Goal: Book appointment/travel/reservation

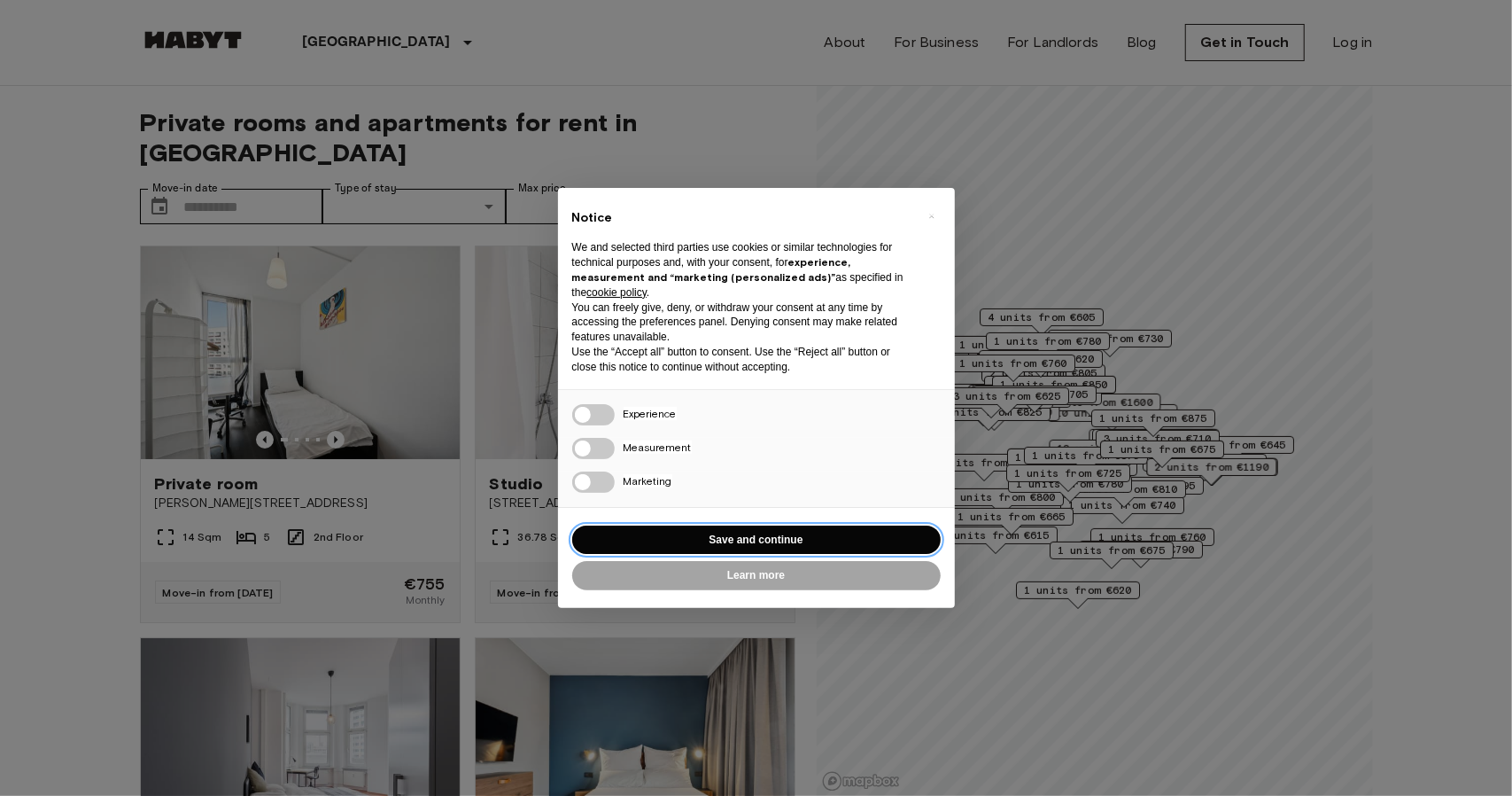
click at [759, 541] on button "Save and continue" at bounding box center [756, 540] width 369 height 29
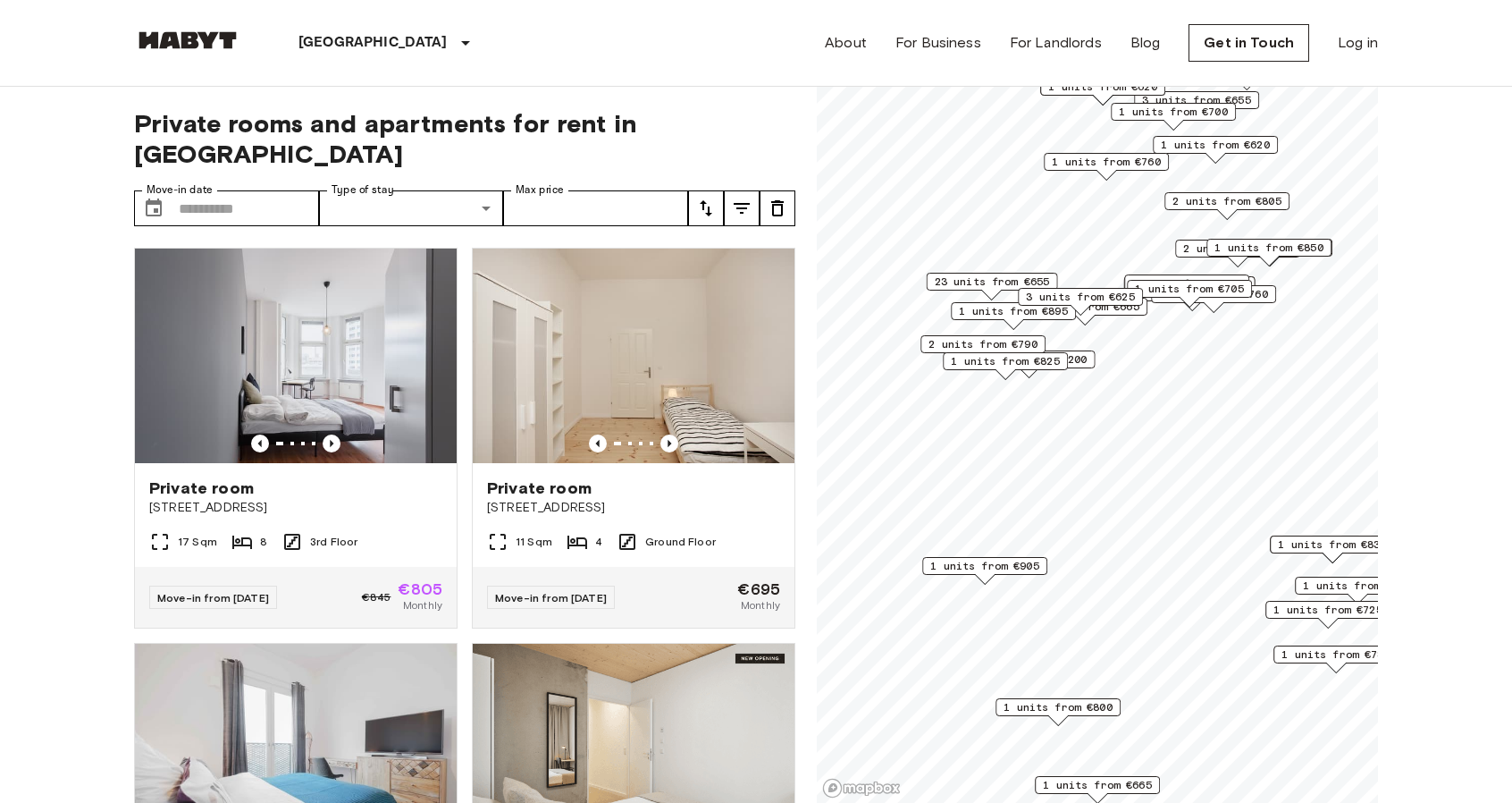
click at [954, 341] on span "2 units from €790" at bounding box center [982, 343] width 109 height 16
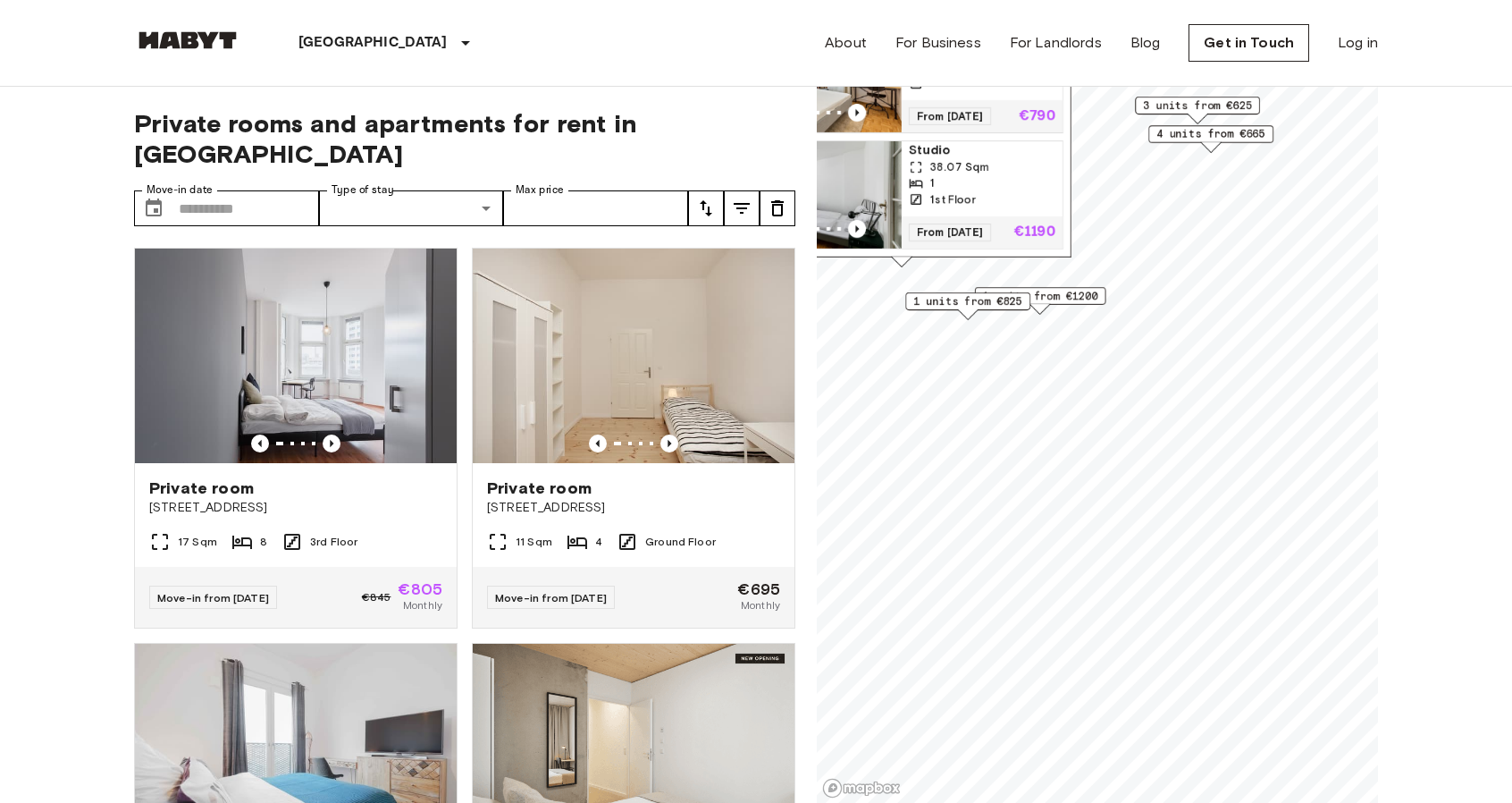
click at [953, 302] on span "1 units from €825" at bounding box center [967, 301] width 109 height 16
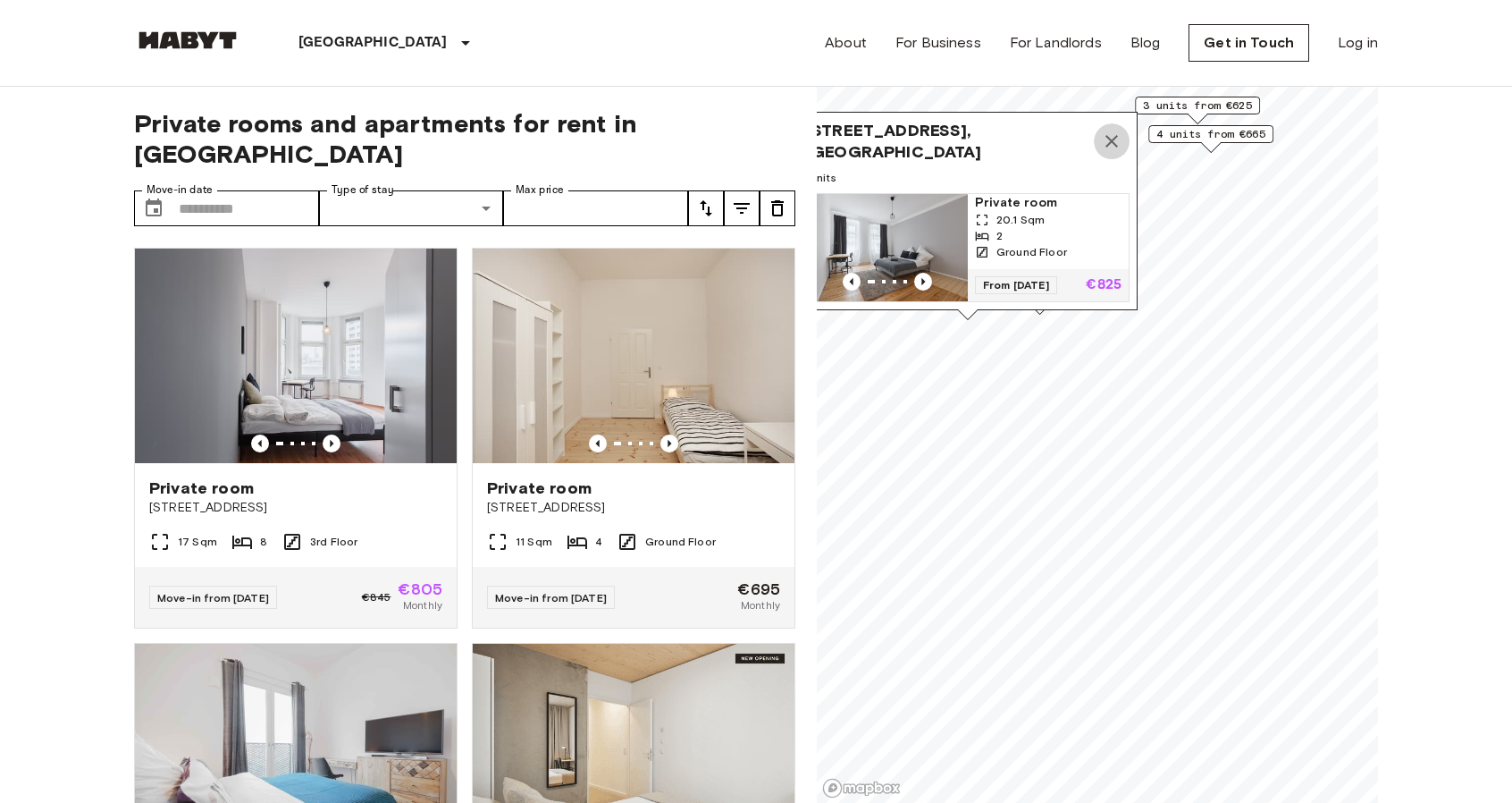
click at [1111, 135] on icon "Map marker" at bounding box center [1111, 140] width 12 height 12
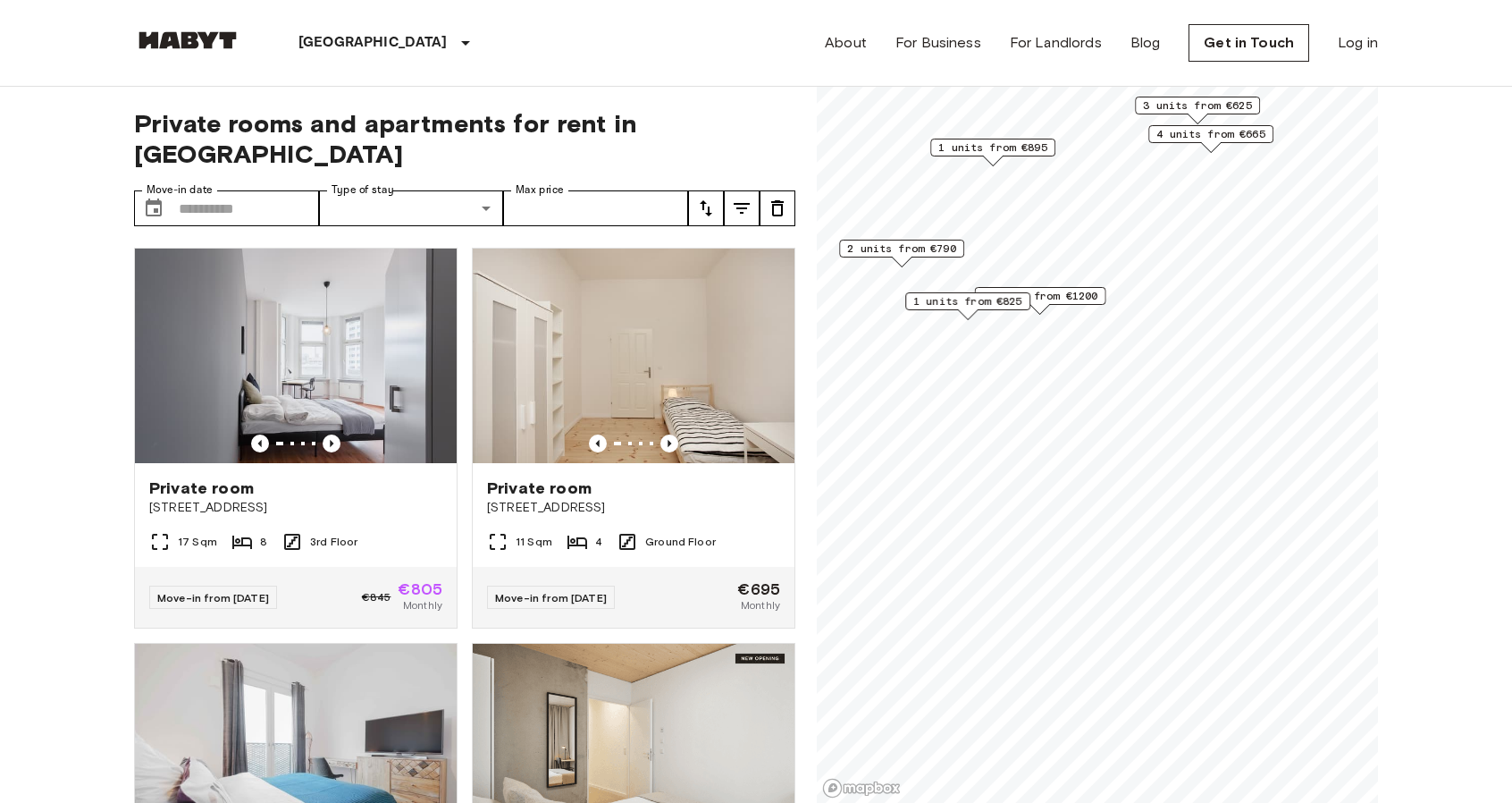
click at [1054, 296] on span "1 units from €1200" at bounding box center [1040, 295] width 115 height 16
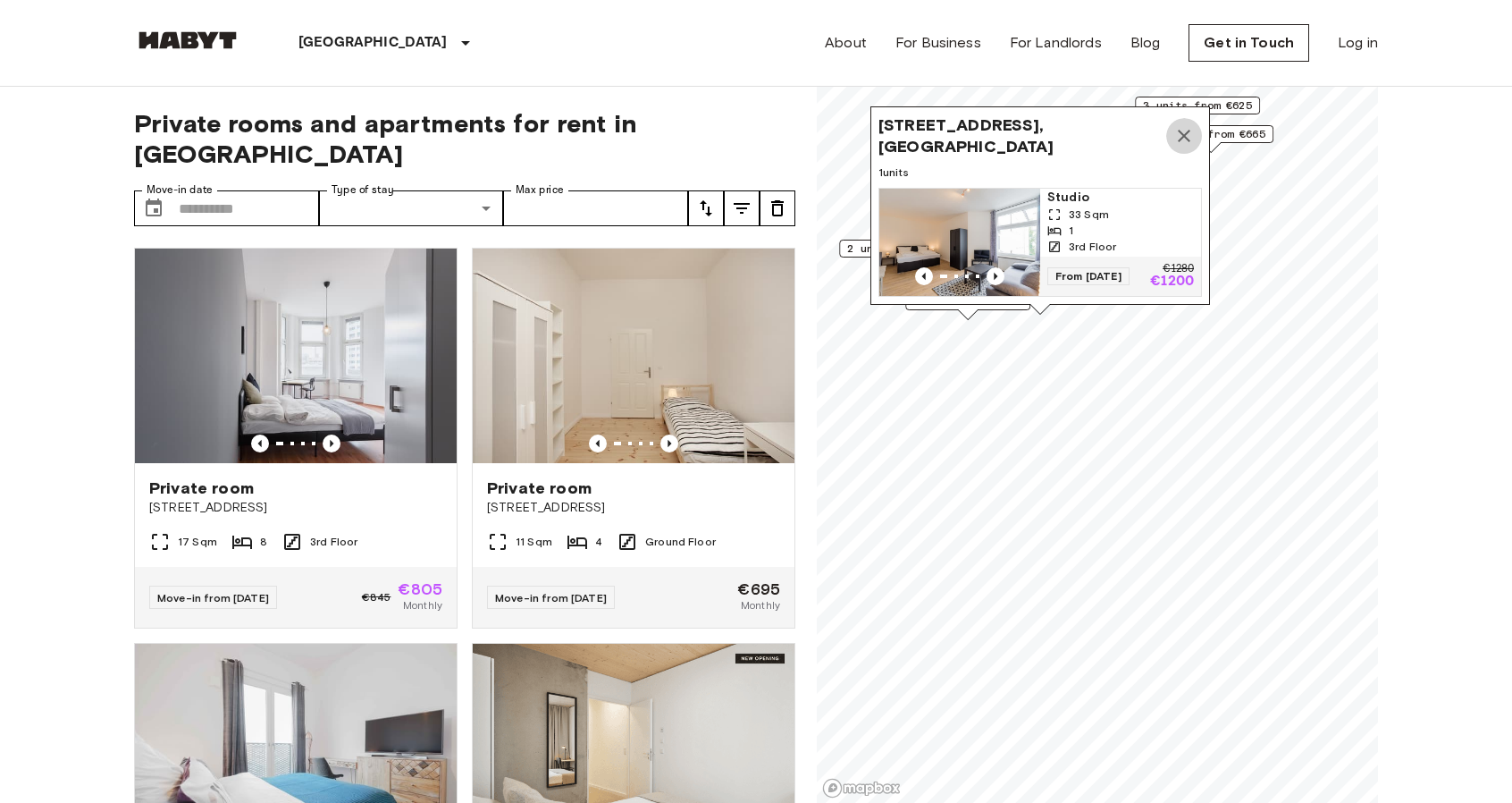
click at [1182, 125] on icon "Map marker" at bounding box center [1183, 136] width 21 height 21
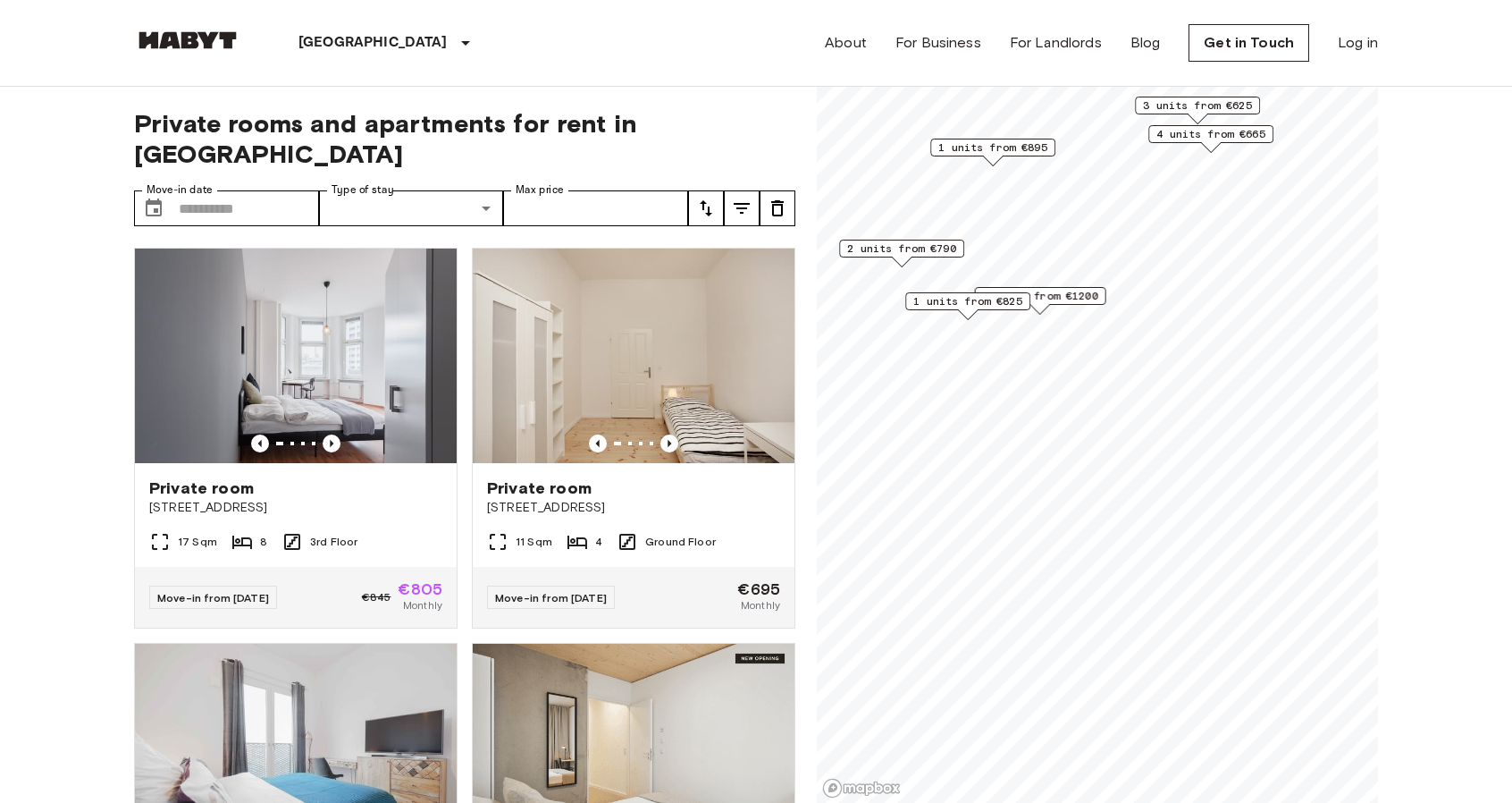
click at [928, 251] on span "2 units from €790" at bounding box center [901, 248] width 109 height 16
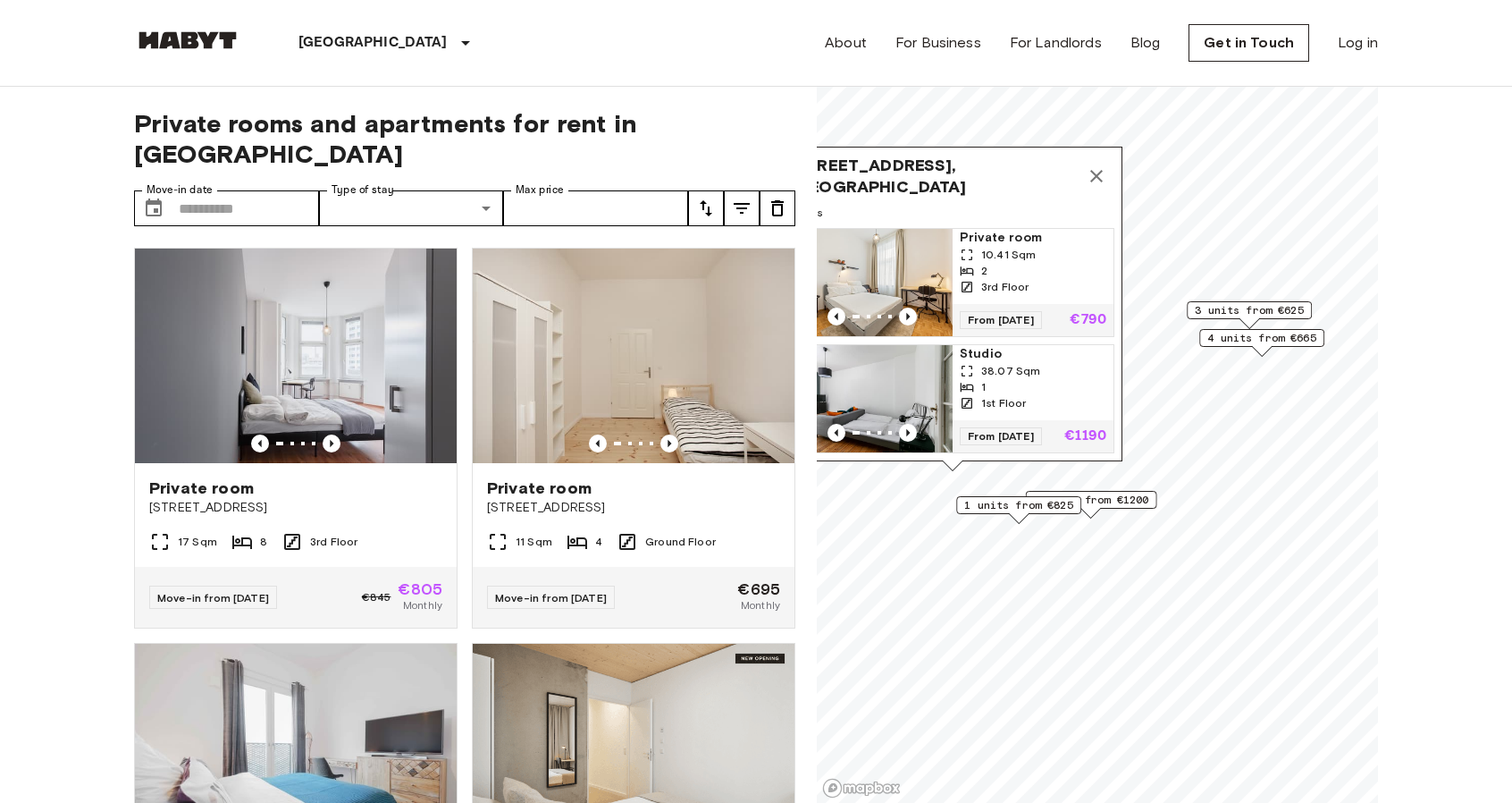
click at [1099, 165] on icon "Map marker" at bounding box center [1096, 175] width 21 height 21
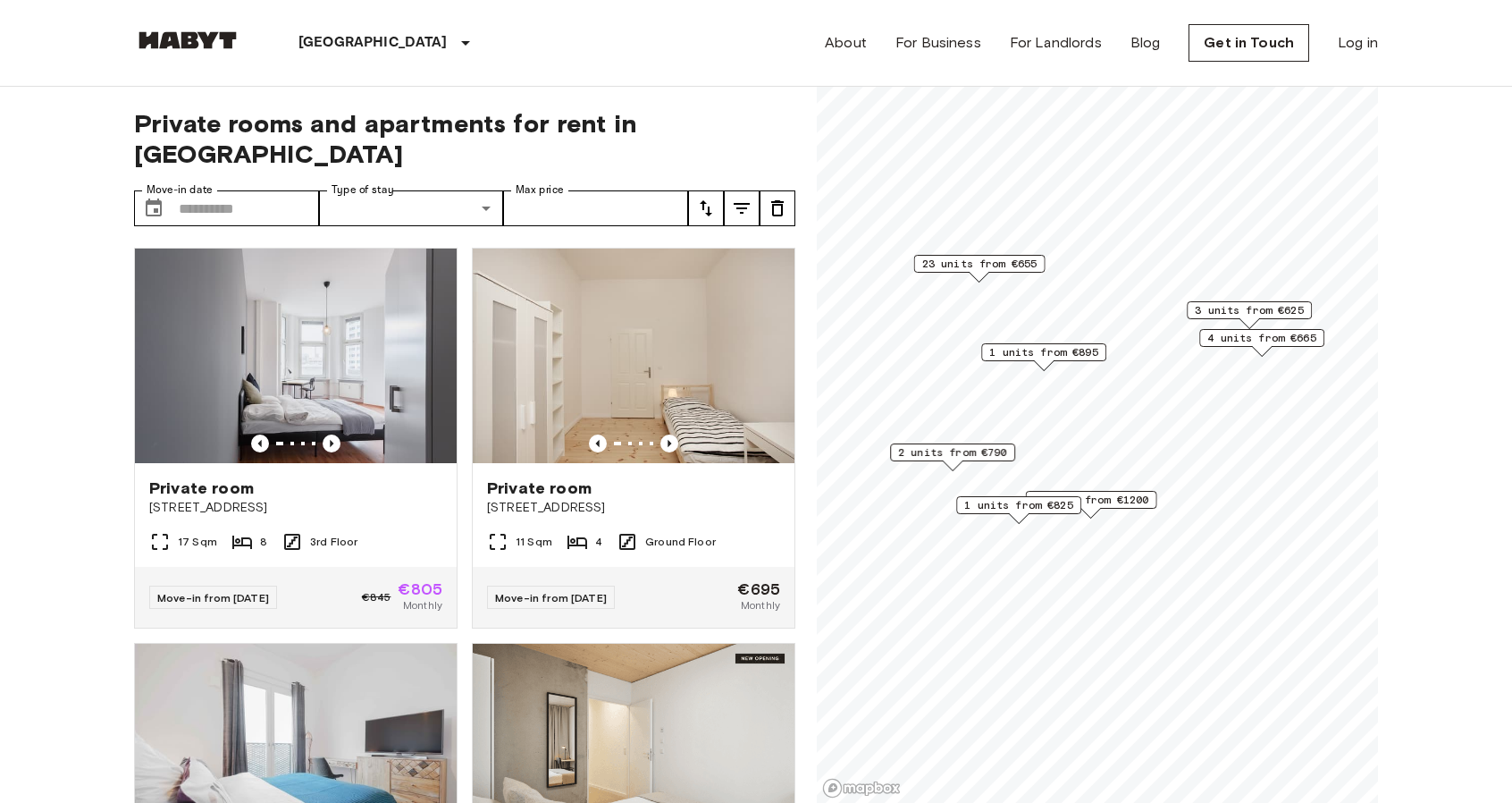
click at [1065, 353] on span "1 units from €895" at bounding box center [1043, 352] width 109 height 16
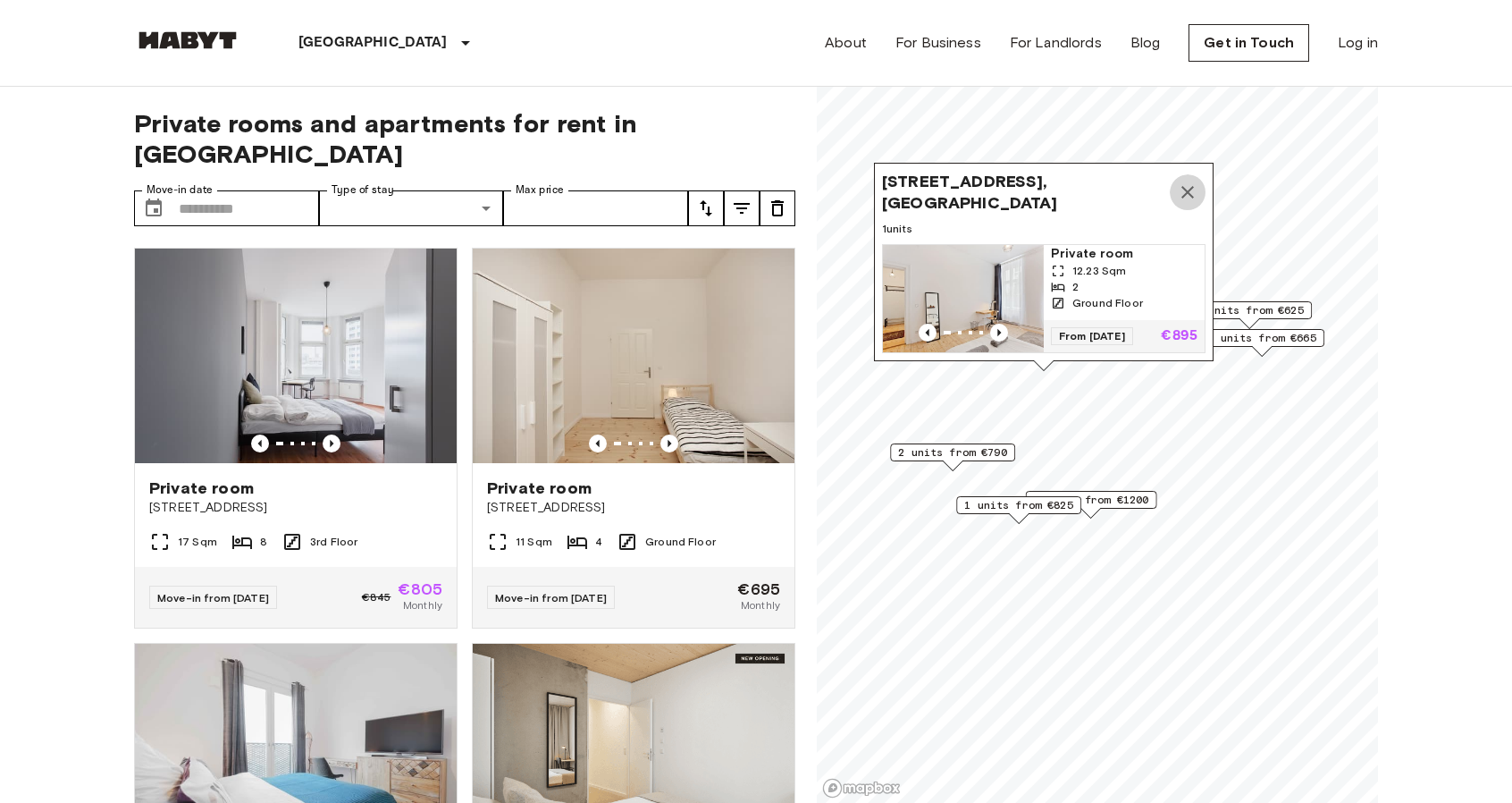
click at [1185, 186] on icon "Map marker" at bounding box center [1187, 191] width 12 height 12
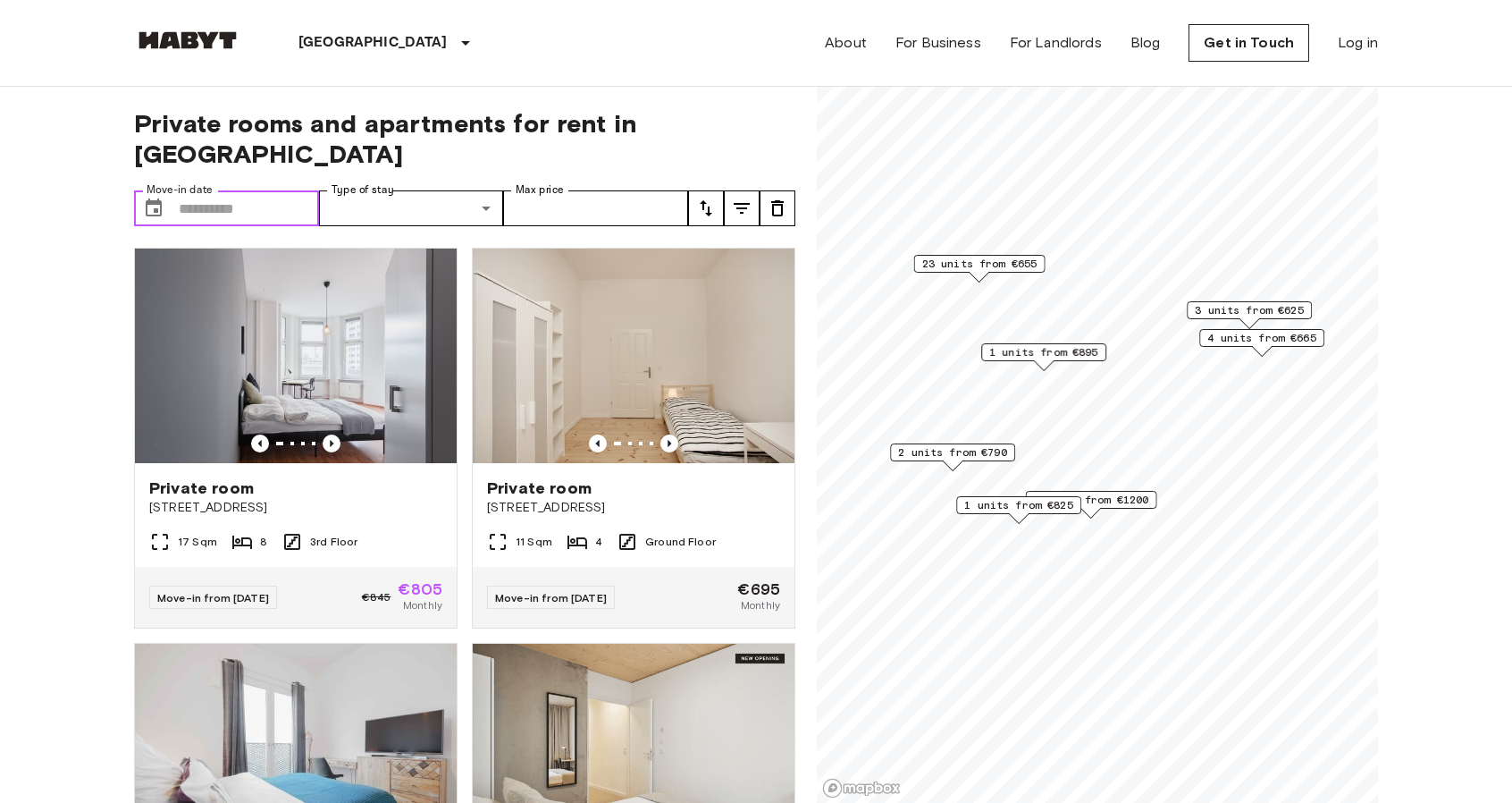
click at [264, 190] on input "Move-in date" at bounding box center [249, 208] width 140 height 36
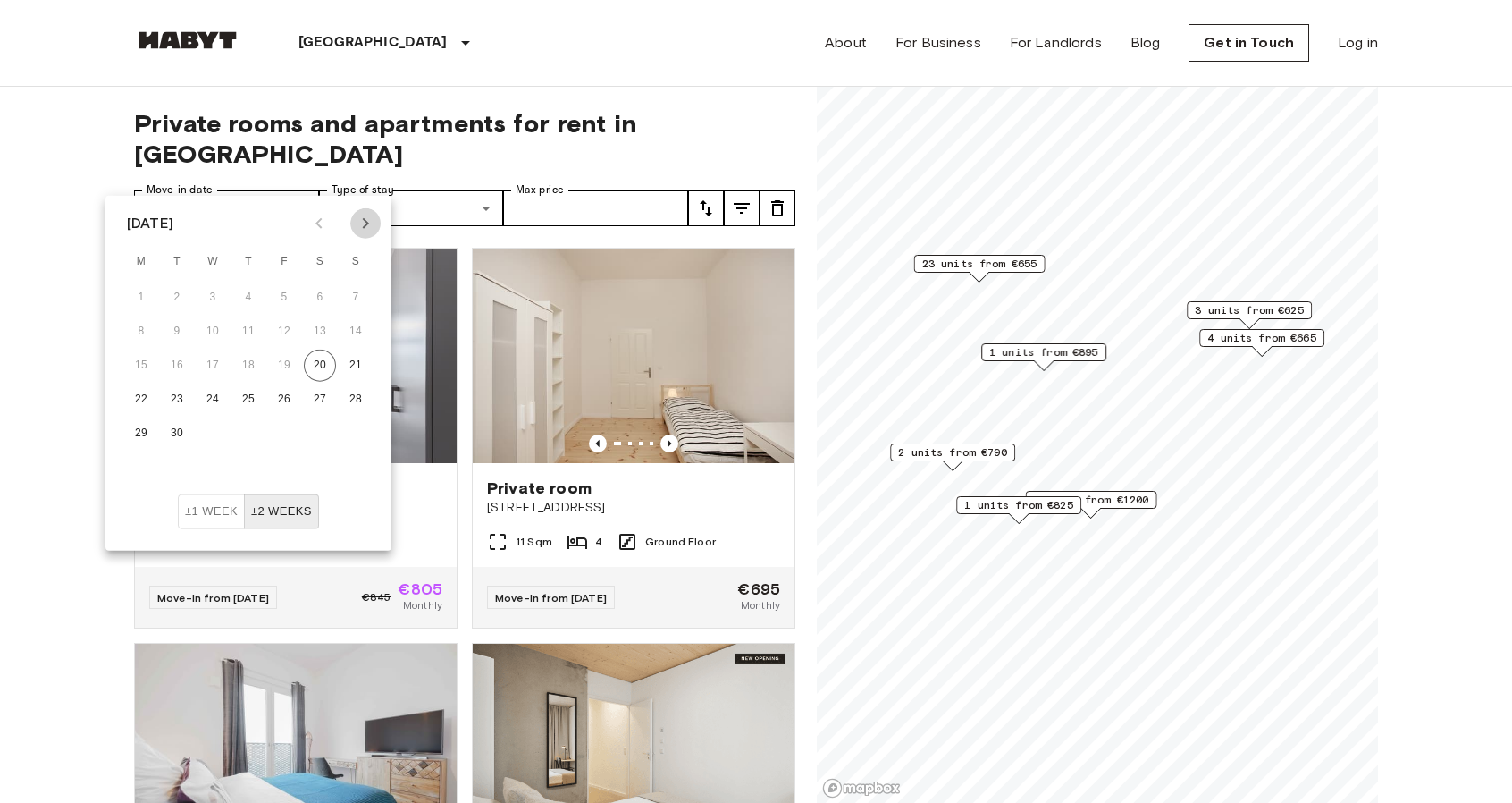
click at [353, 230] on button "Next month" at bounding box center [365, 223] width 31 height 31
click at [200, 301] on button "1" at bounding box center [213, 297] width 32 height 32
type input "**********"
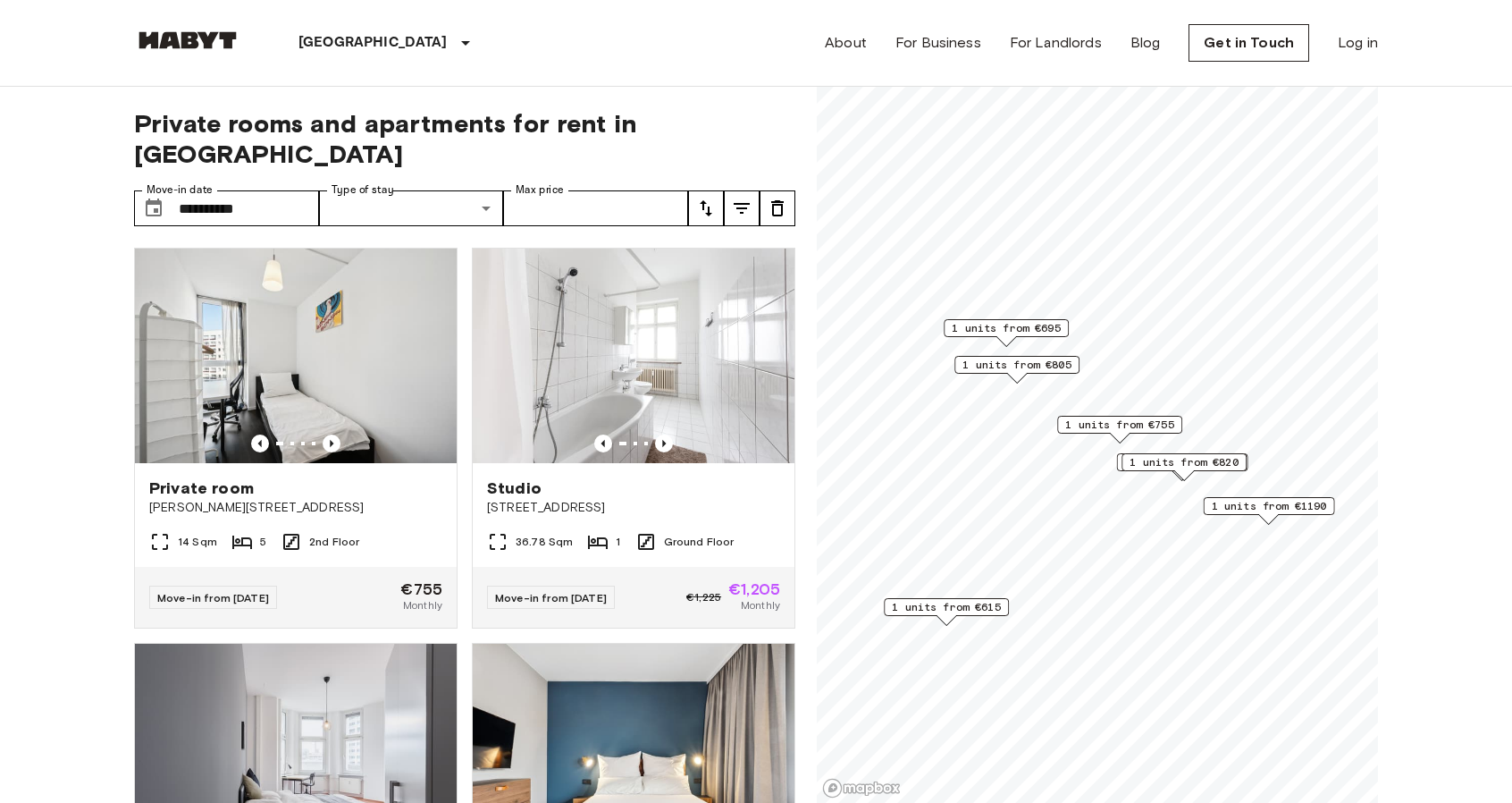
click at [1016, 331] on span "1 units from €695" at bounding box center [1006, 328] width 109 height 16
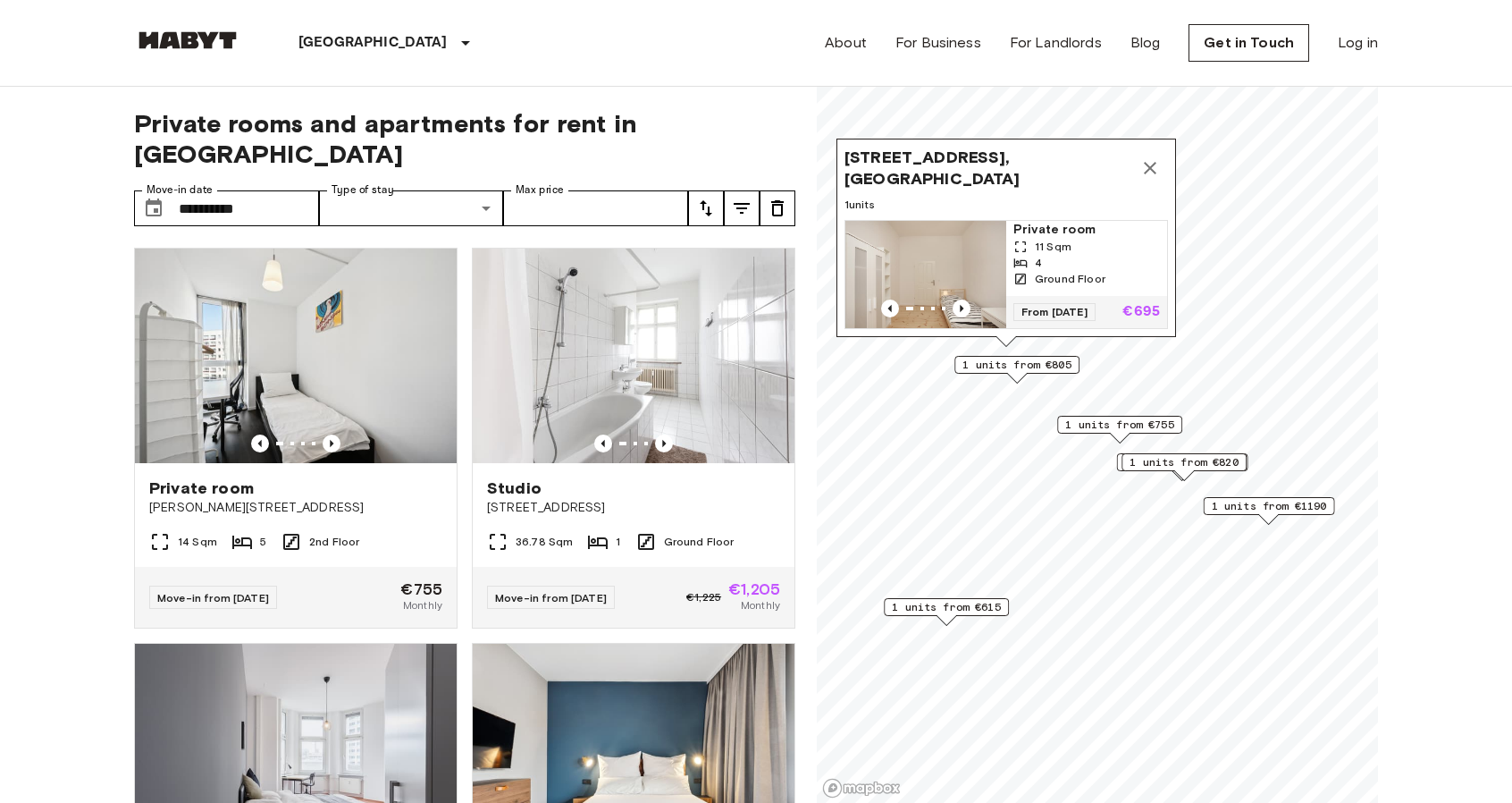
click at [1119, 424] on span "1 units from €755" at bounding box center [1119, 424] width 109 height 16
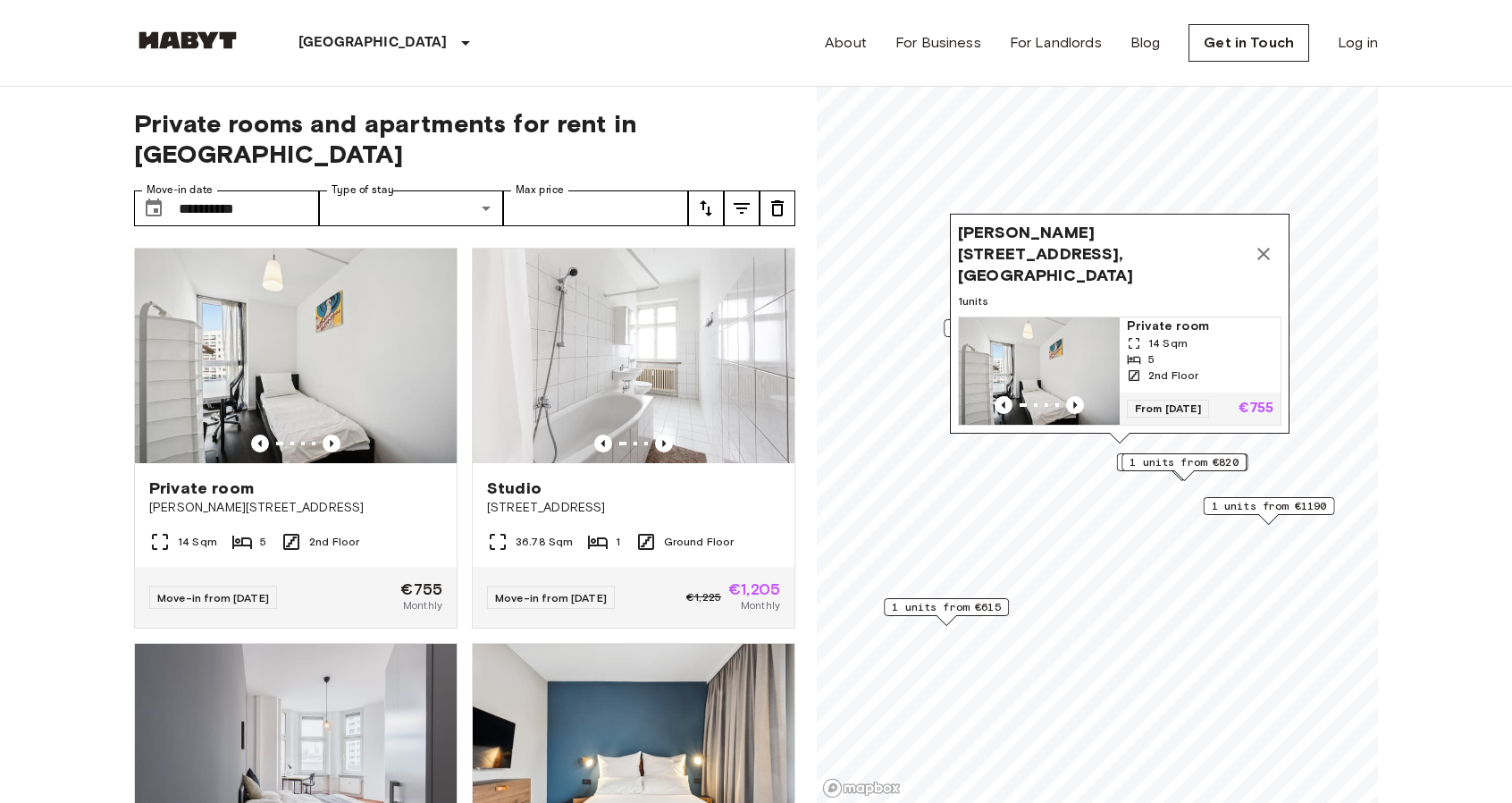
click at [1263, 259] on icon "Map marker" at bounding box center [1263, 253] width 21 height 21
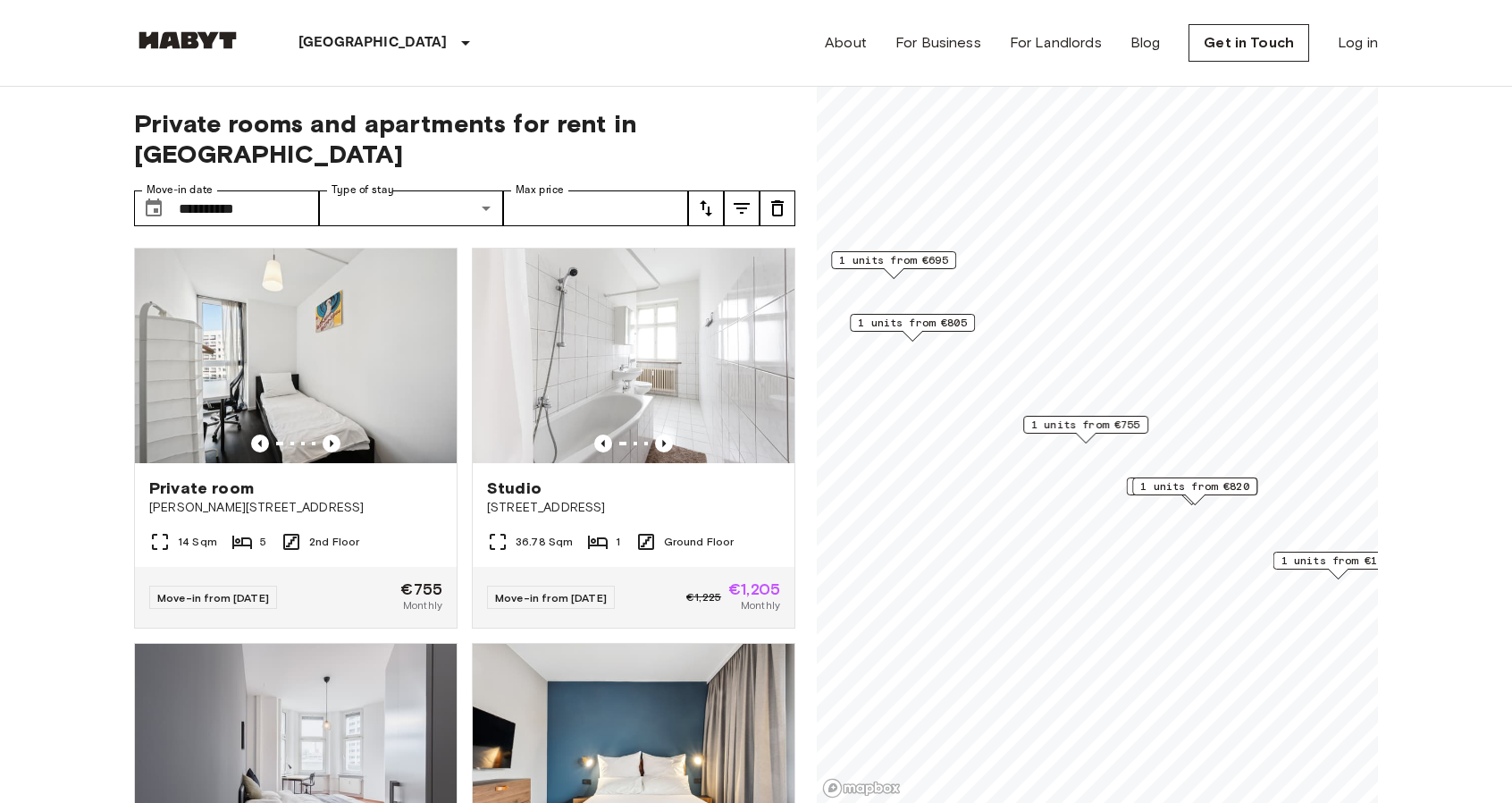
click at [1189, 490] on span "1 units from €820" at bounding box center [1195, 486] width 109 height 16
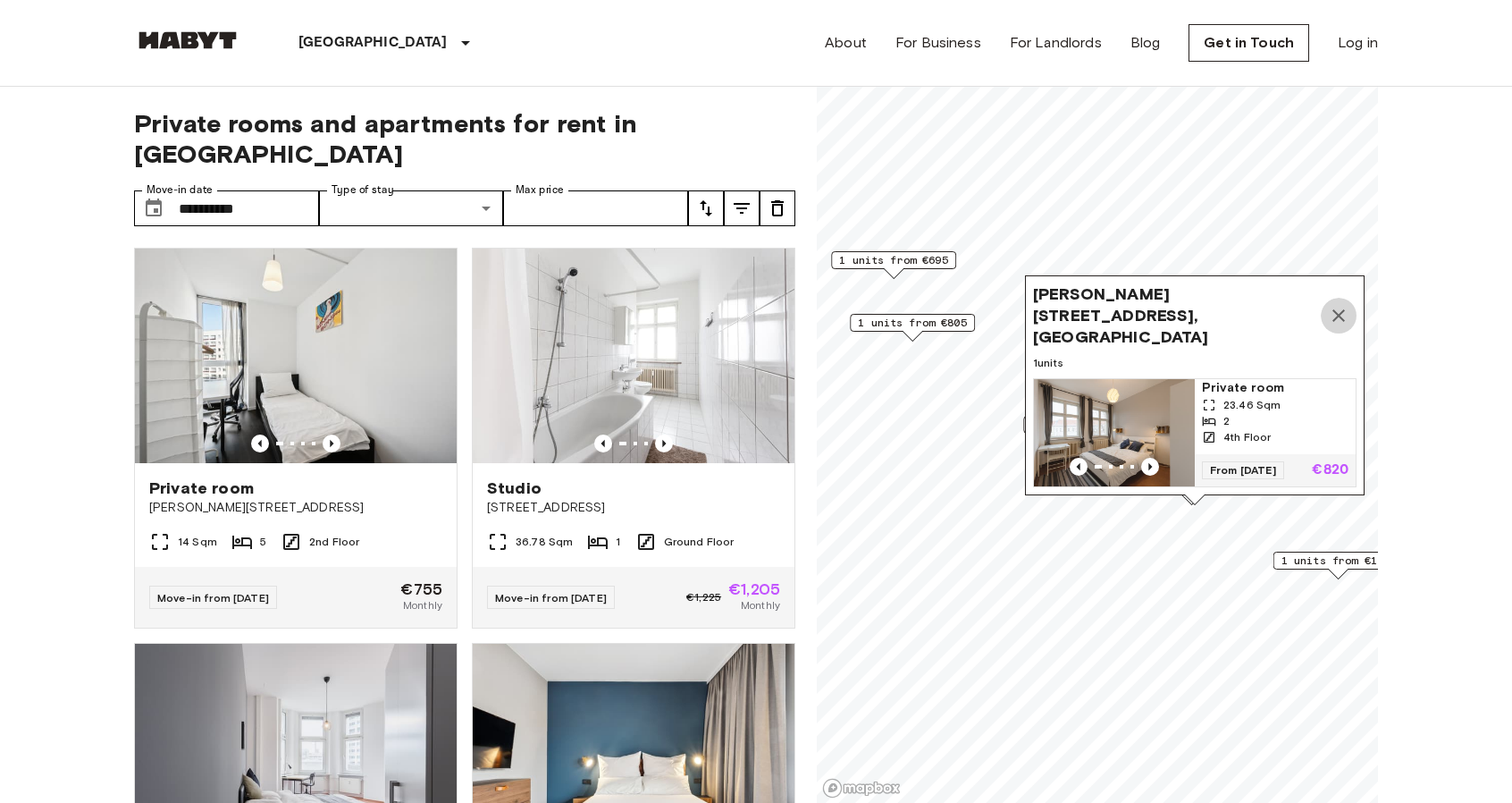
click at [1338, 316] on icon "Map marker" at bounding box center [1338, 315] width 21 height 21
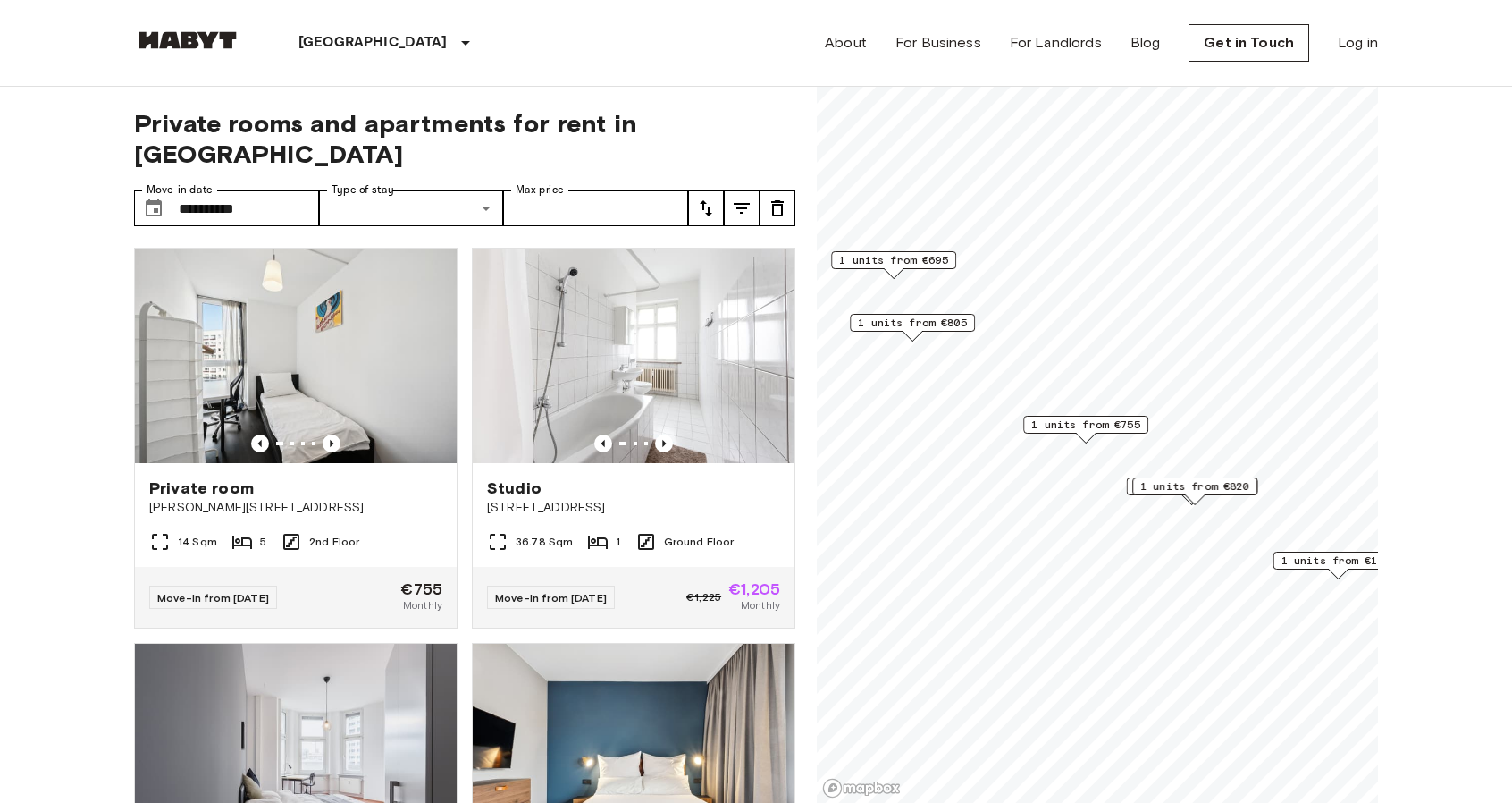
click at [1127, 486] on div "1 units from €1205" at bounding box center [1193, 486] width 132 height 18
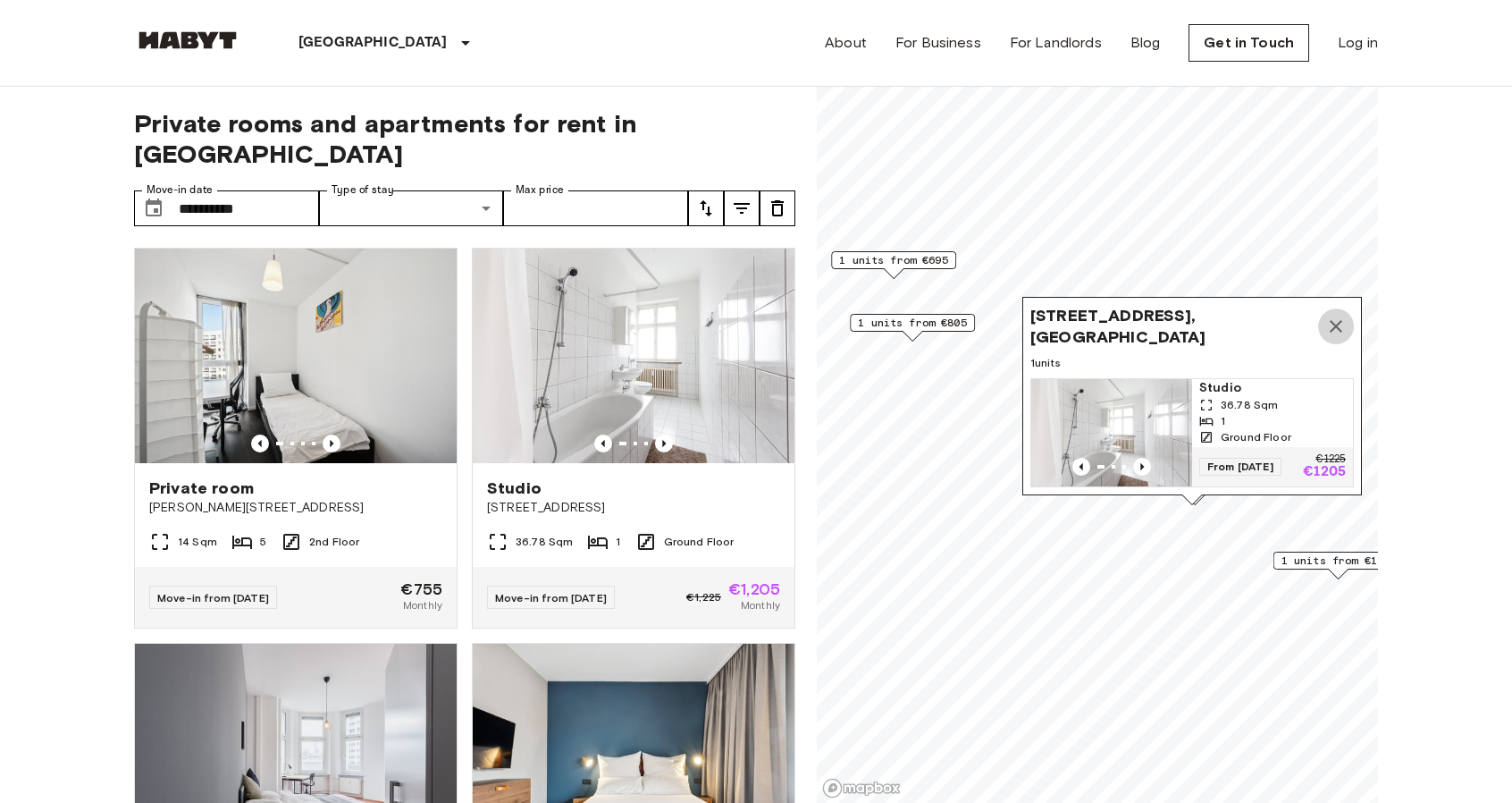
click at [1349, 309] on button "Map marker" at bounding box center [1336, 326] width 36 height 36
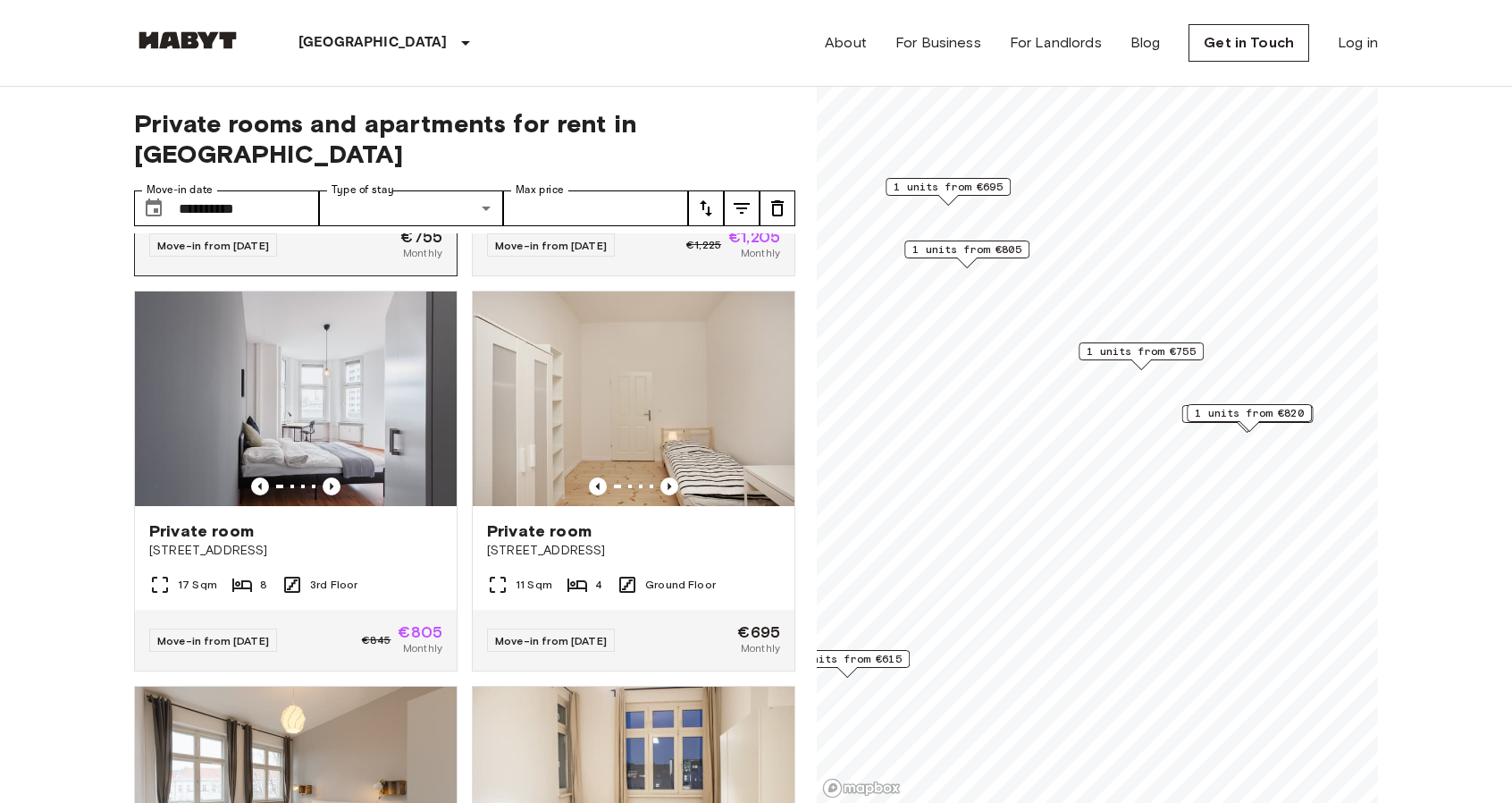
scroll to position [351, 0]
click at [329, 478] on icon "Previous image" at bounding box center [331, 486] width 18 height 18
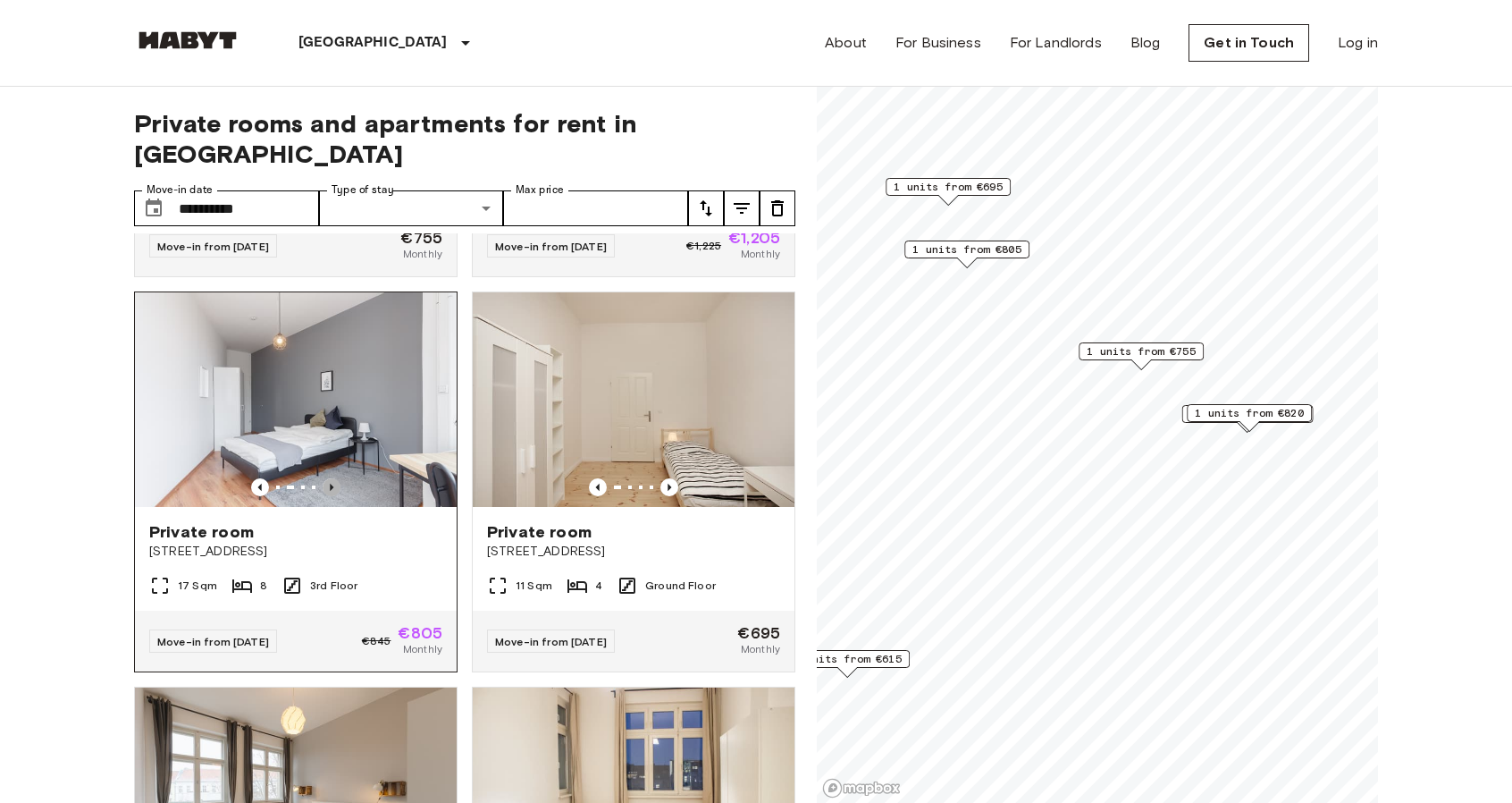
click at [329, 478] on icon "Previous image" at bounding box center [331, 486] width 18 height 18
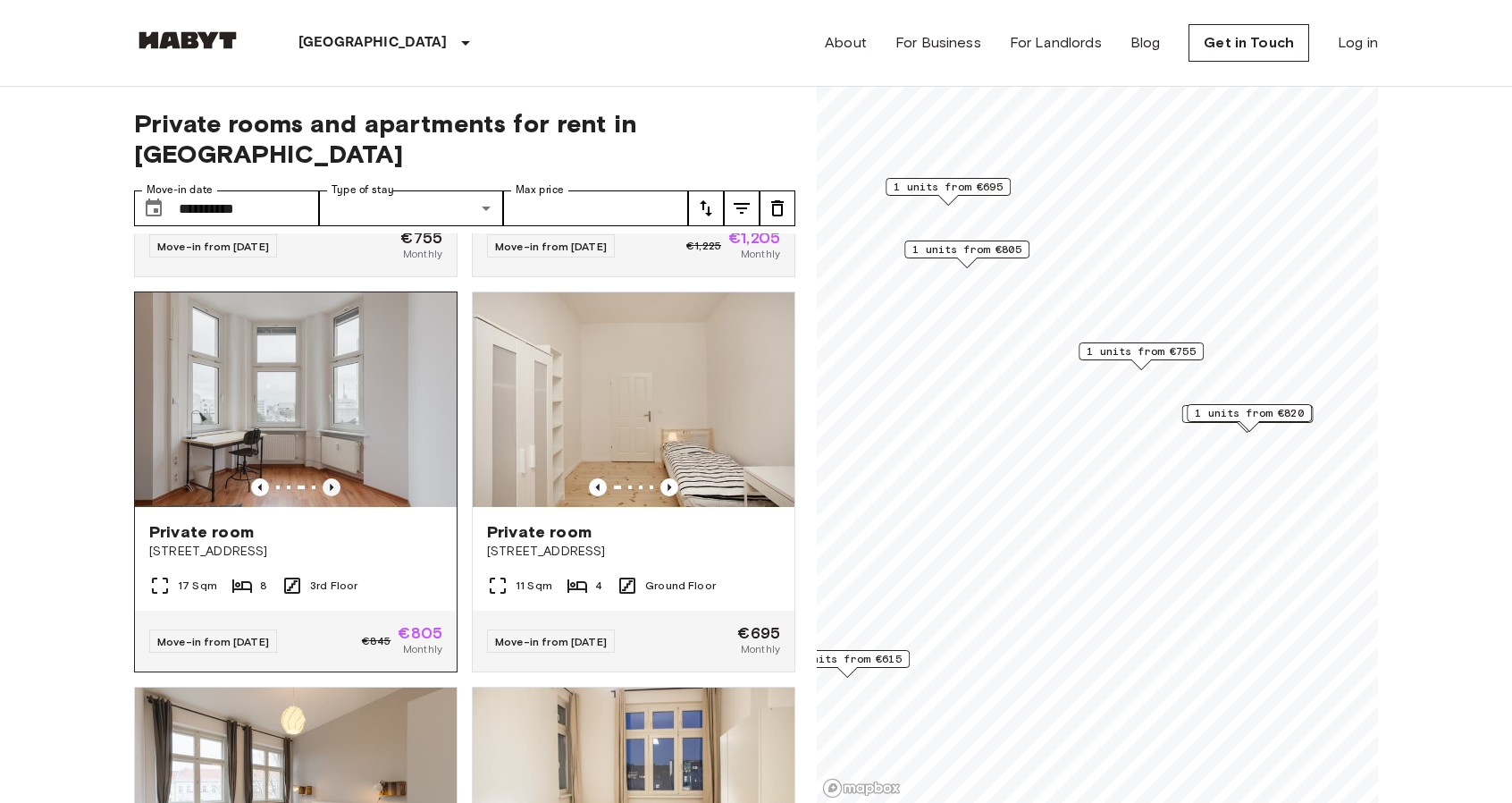
click at [329, 478] on icon "Previous image" at bounding box center [331, 486] width 18 height 18
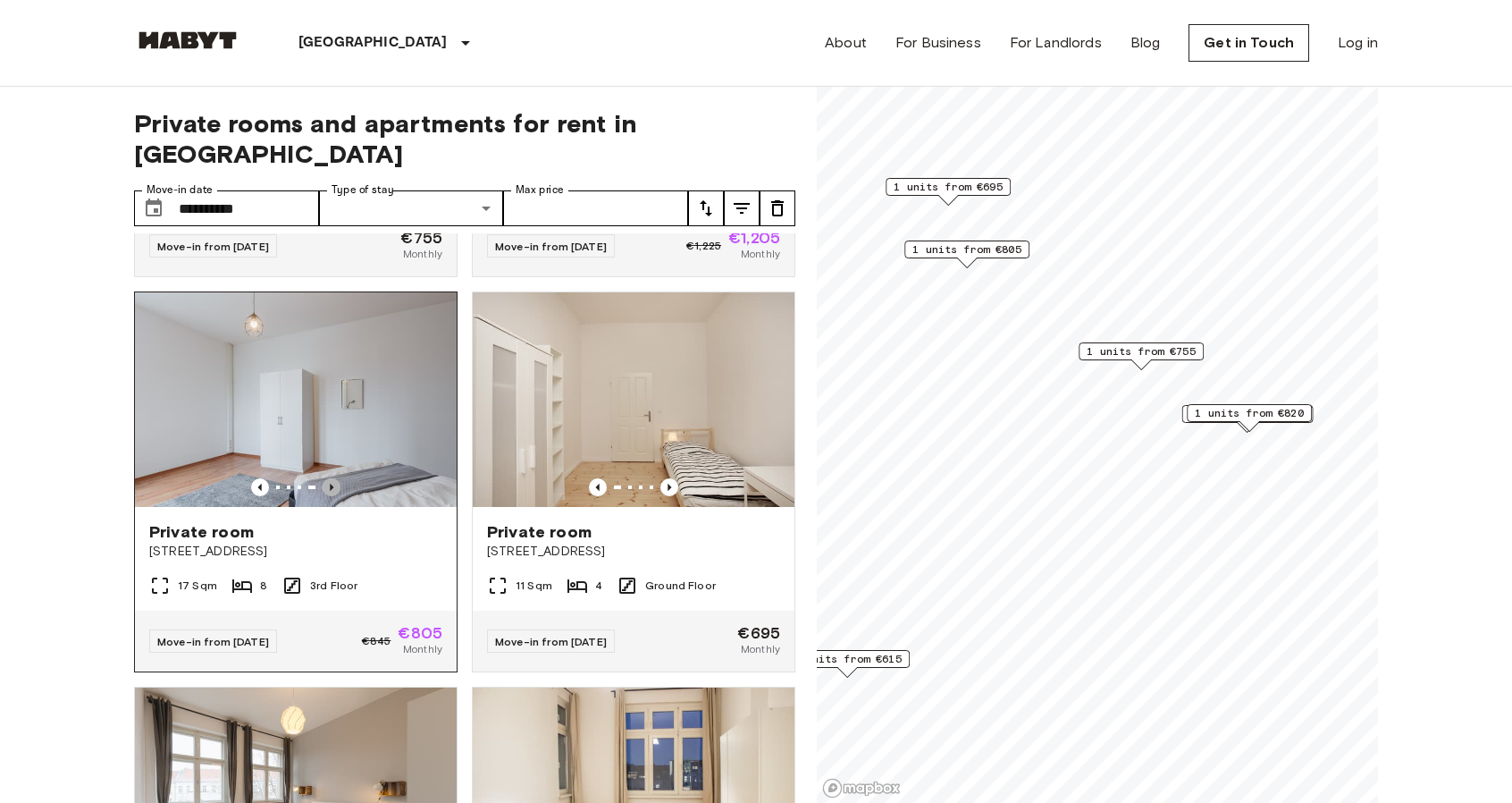
click at [329, 478] on icon "Previous image" at bounding box center [331, 486] width 18 height 18
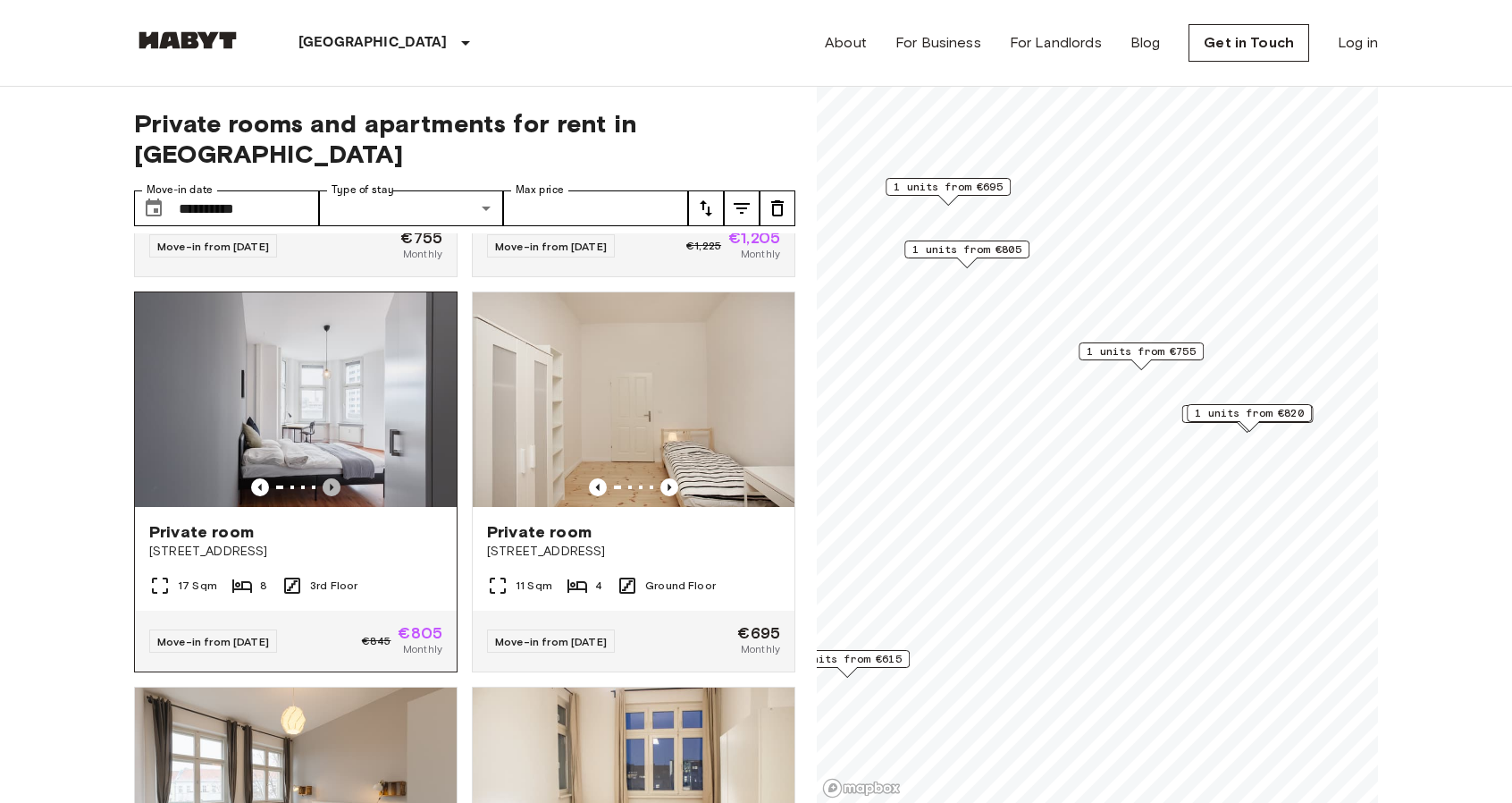
click at [329, 478] on icon "Previous image" at bounding box center [331, 486] width 18 height 18
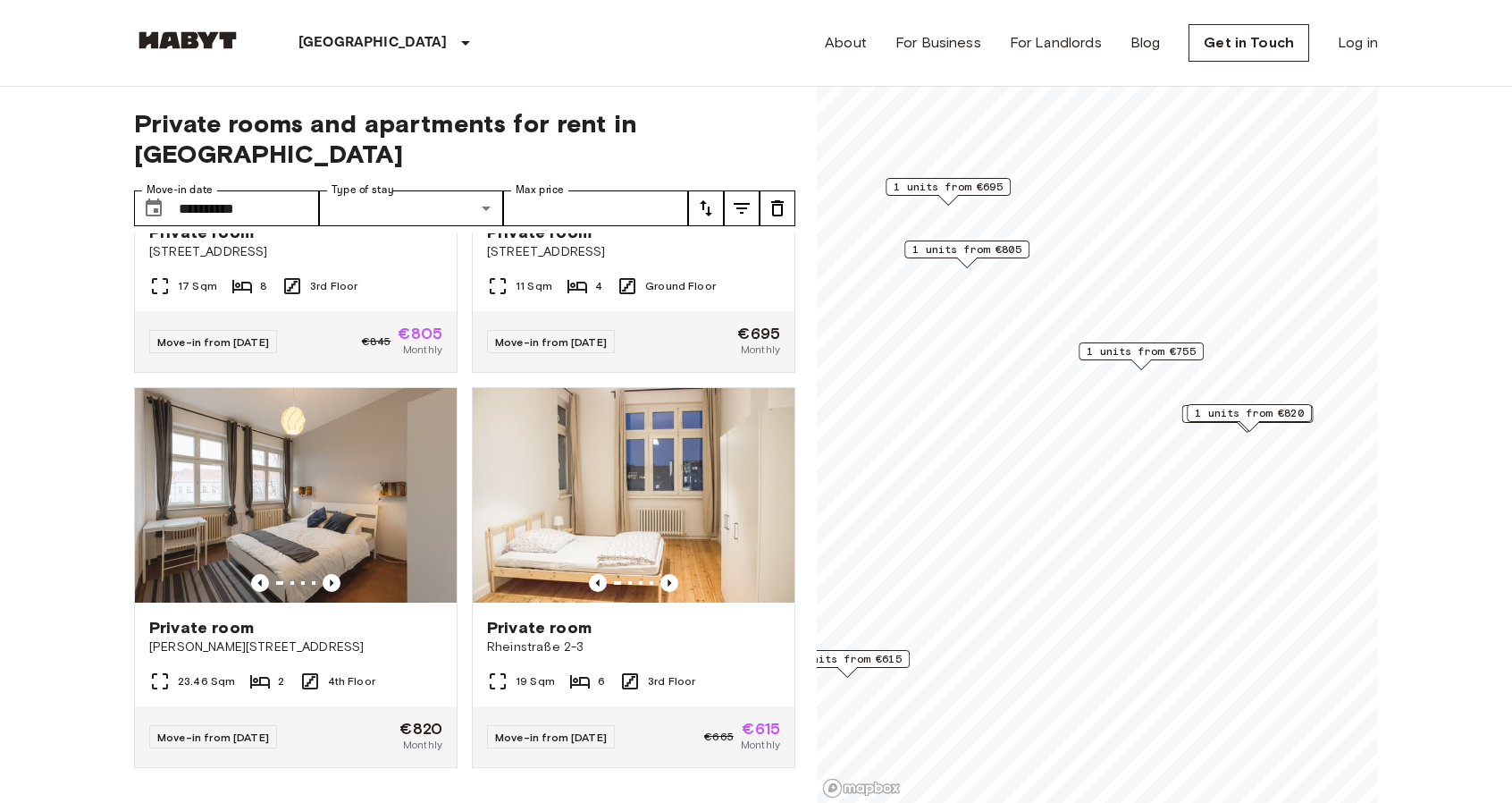
scroll to position [661, 0]
click at [330, 574] on icon "Previous image" at bounding box center [331, 582] width 18 height 18
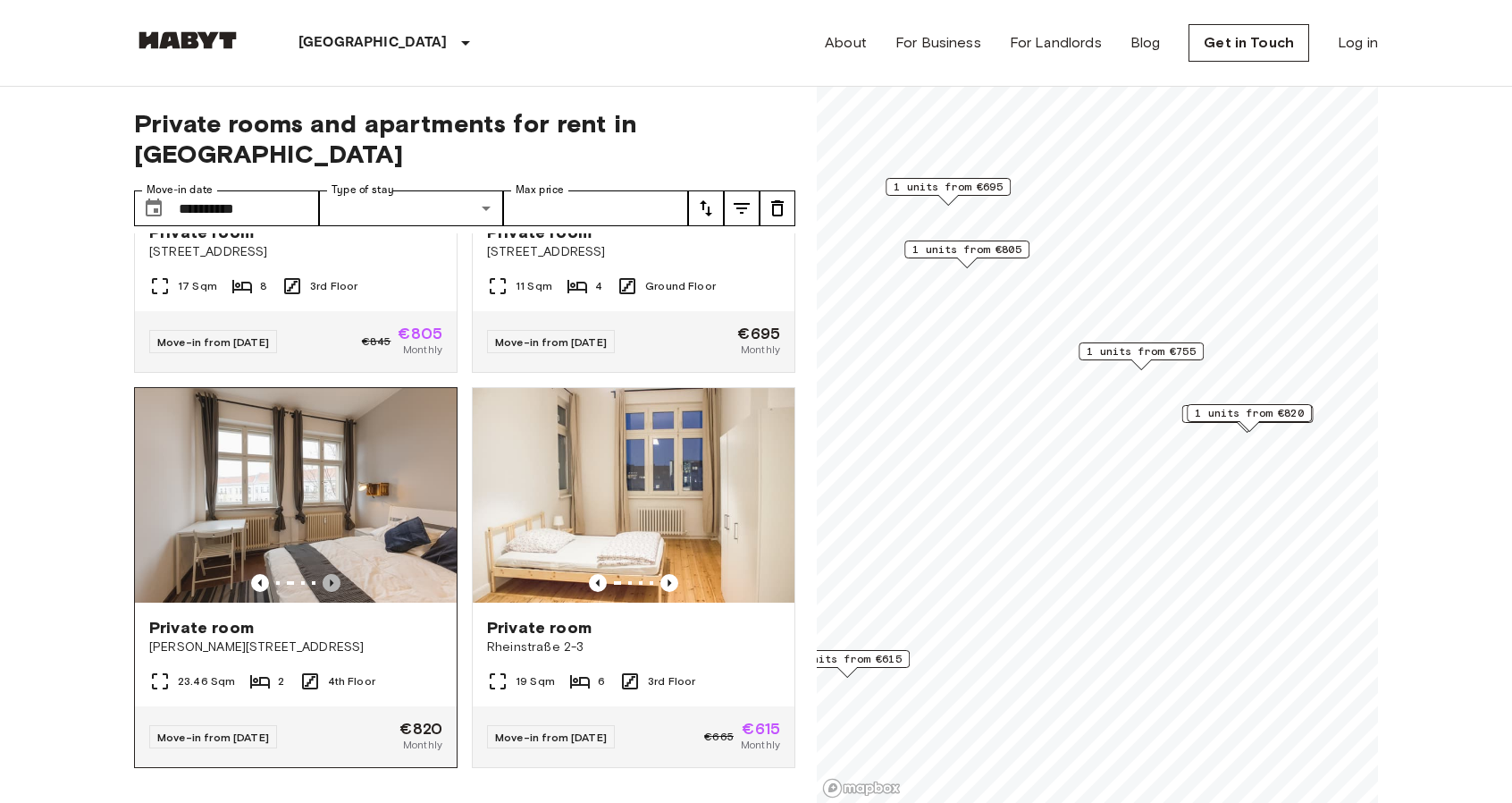
click at [330, 574] on icon "Previous image" at bounding box center [331, 582] width 18 height 18
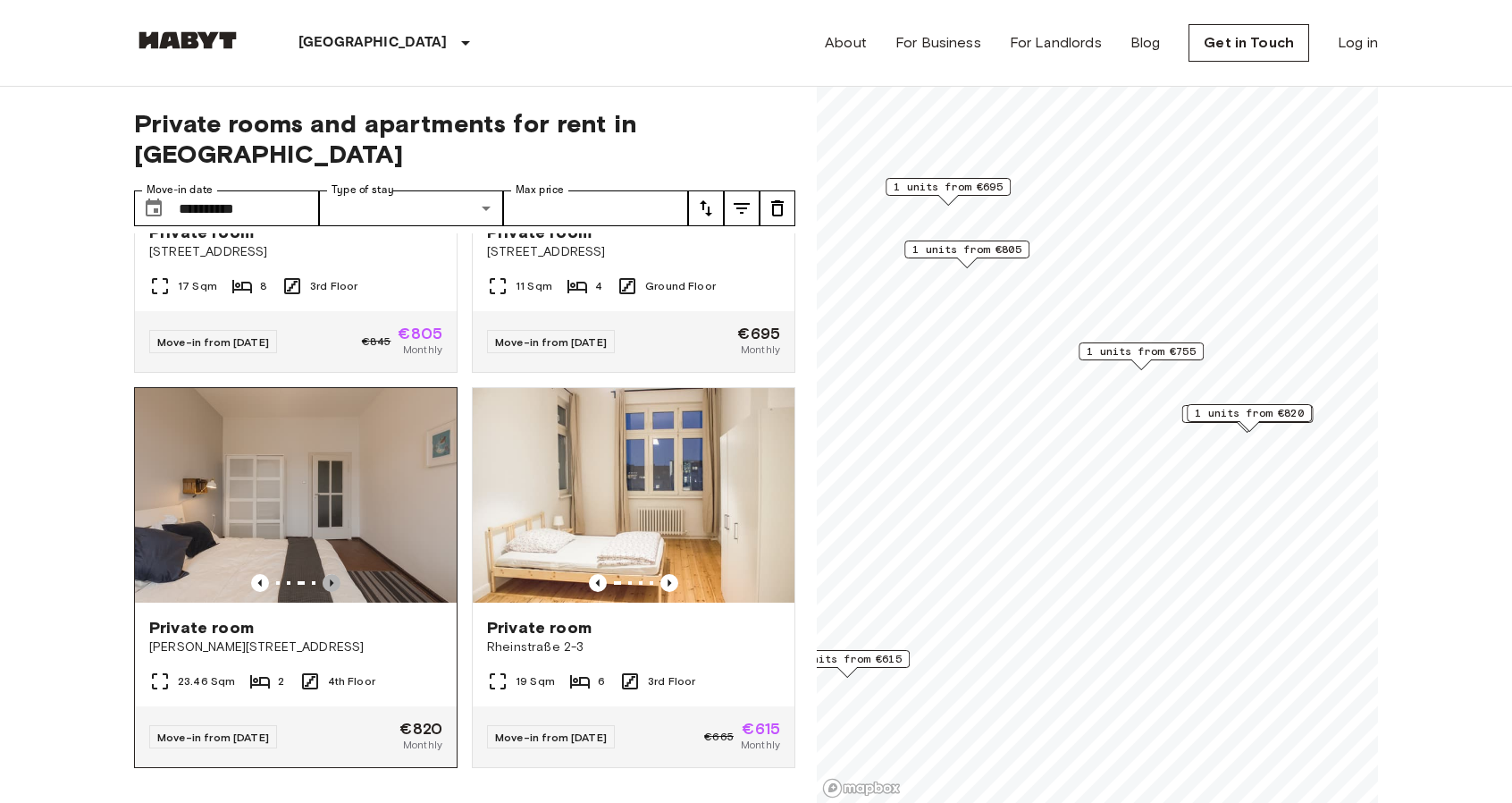
click at [330, 574] on icon "Previous image" at bounding box center [331, 582] width 18 height 18
